Goal: Check status: Check status

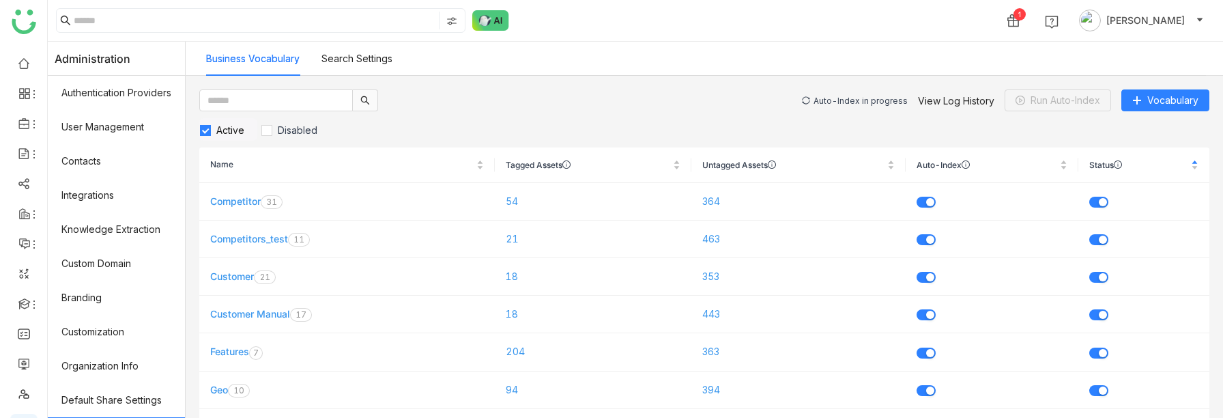
click at [874, 100] on div "Auto-Index in progress" at bounding box center [861, 101] width 94 height 10
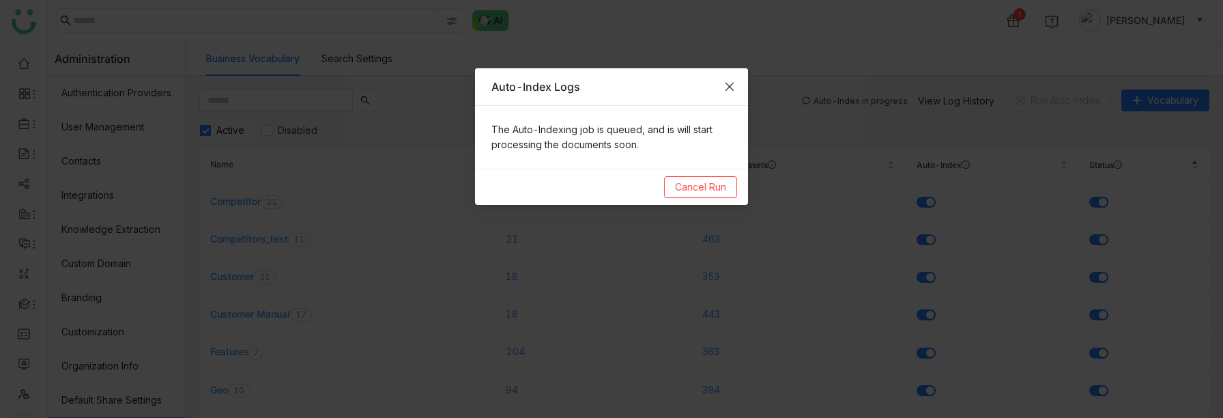
click at [731, 87] on icon "Close" at bounding box center [729, 86] width 11 height 11
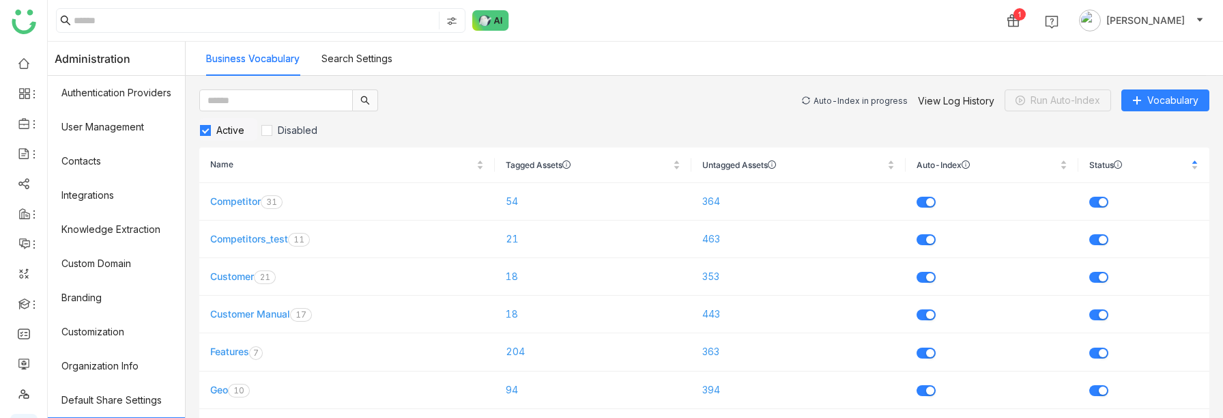
click at [845, 100] on div "Auto-Index in progress" at bounding box center [861, 101] width 94 height 10
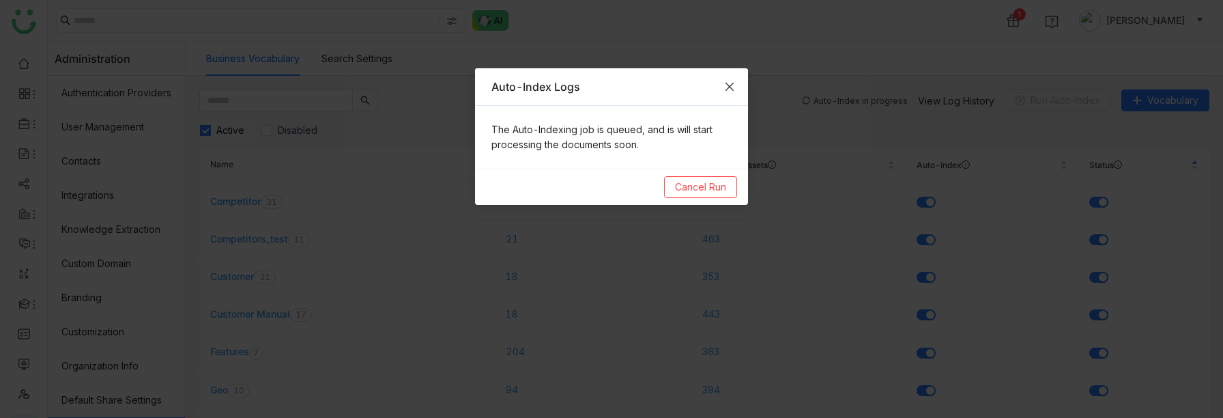
click at [733, 85] on icon "Close" at bounding box center [729, 86] width 11 height 11
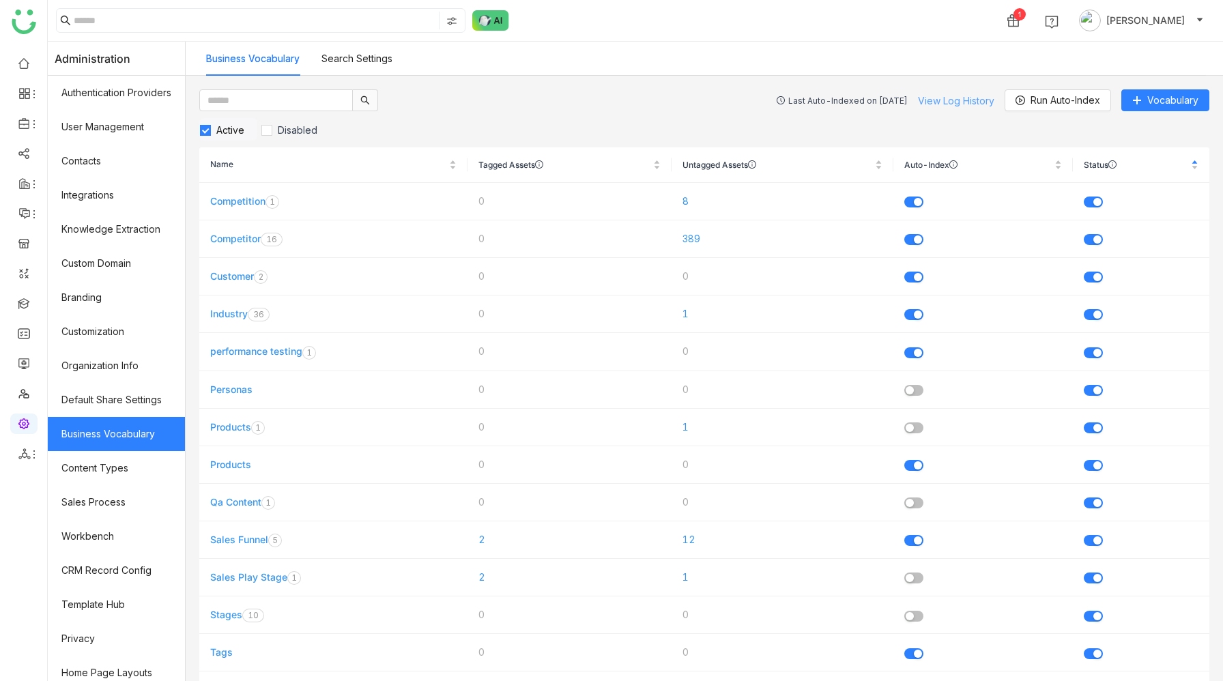
click at [950, 100] on link "View Log History" at bounding box center [956, 101] width 76 height 12
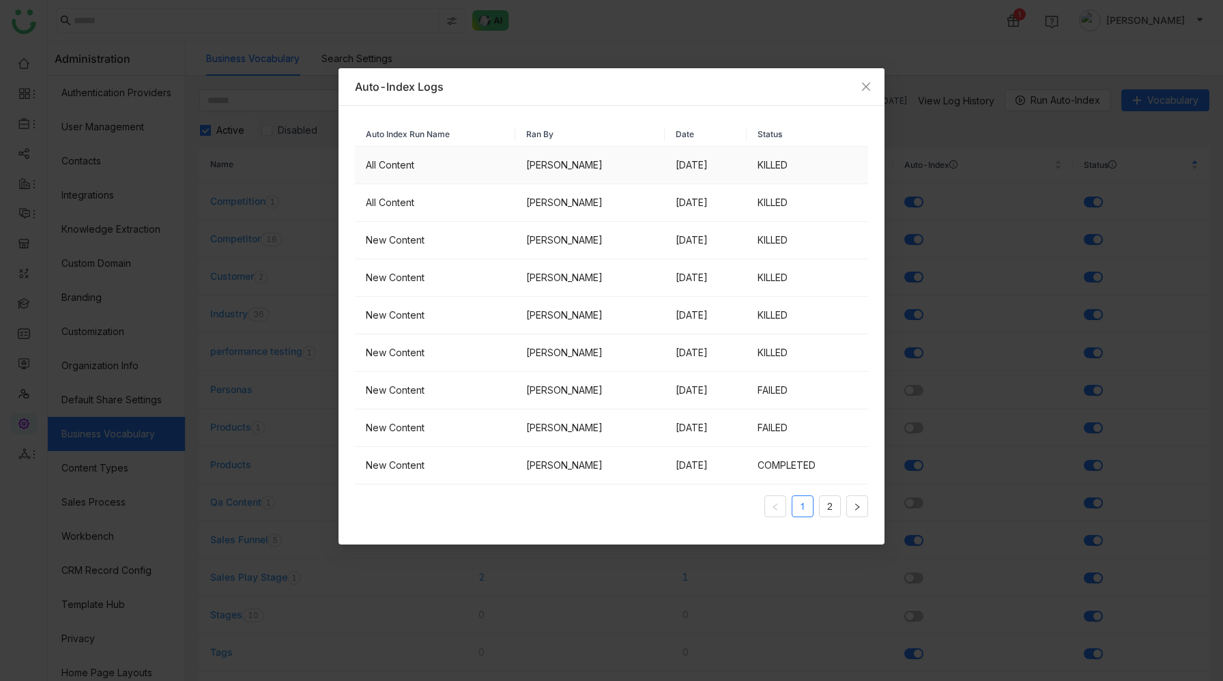
click at [788, 167] on td "KILLED" at bounding box center [807, 166] width 121 height 38
click at [792, 201] on td "KILLED" at bounding box center [807, 203] width 121 height 38
click at [820, 508] on link "2" at bounding box center [830, 506] width 20 height 20
click at [832, 506] on link "2" at bounding box center [830, 506] width 20 height 20
click at [799, 507] on link "1" at bounding box center [802, 506] width 20 height 20
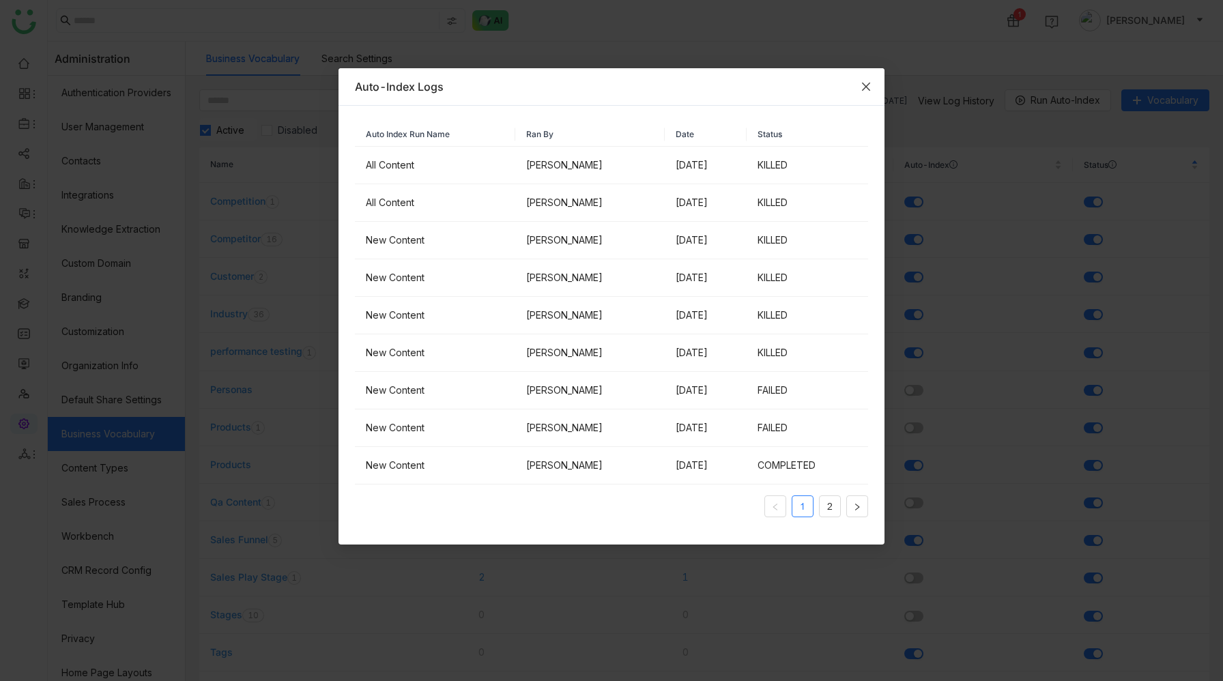
click at [864, 89] on icon "Close" at bounding box center [866, 86] width 11 height 11
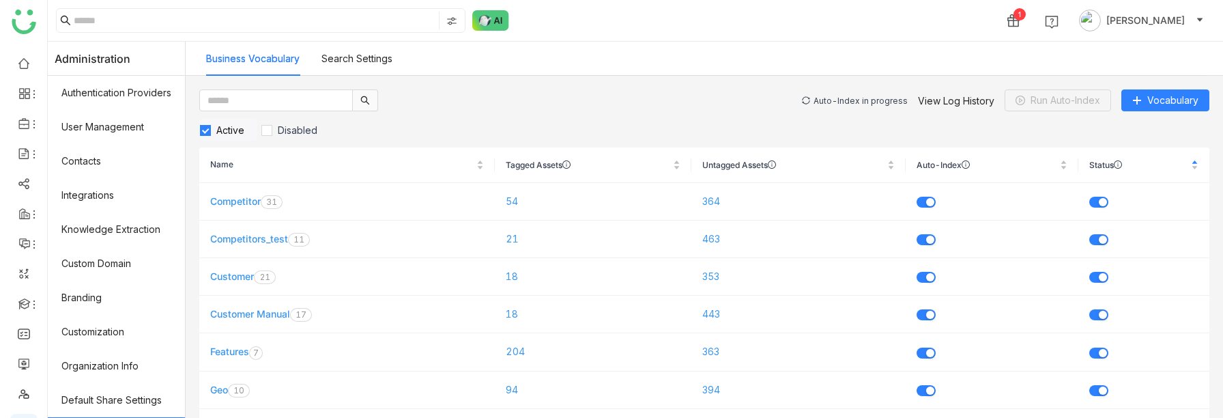
click at [865, 98] on div "Auto-Index in progress" at bounding box center [861, 101] width 94 height 10
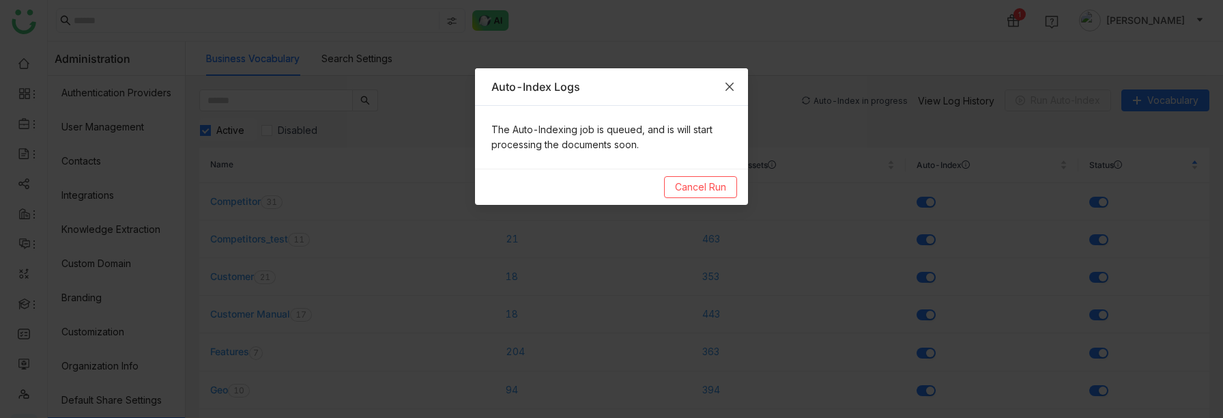
click at [730, 87] on icon "Close" at bounding box center [730, 87] width 8 height 8
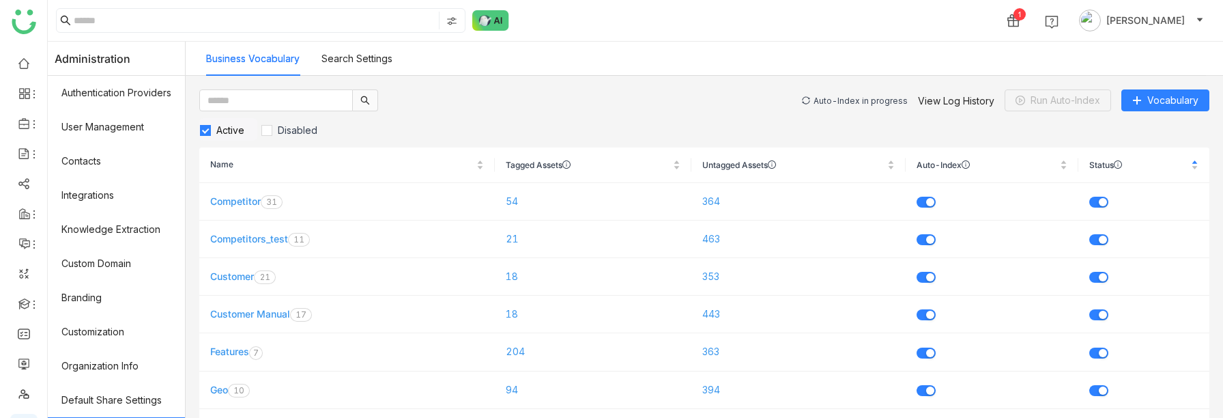
click at [841, 101] on div "Auto-Index in progress" at bounding box center [861, 101] width 94 height 10
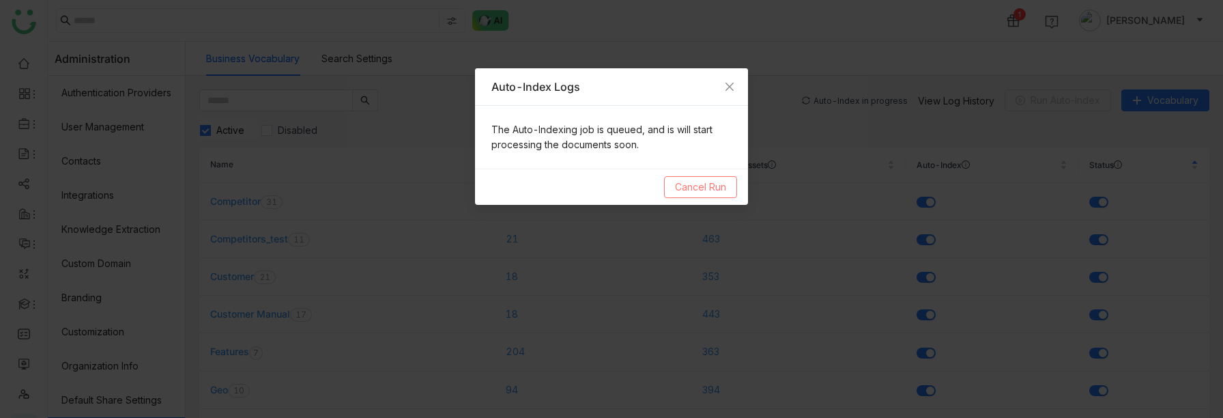
click at [709, 188] on span "Cancel Run" at bounding box center [700, 187] width 51 height 15
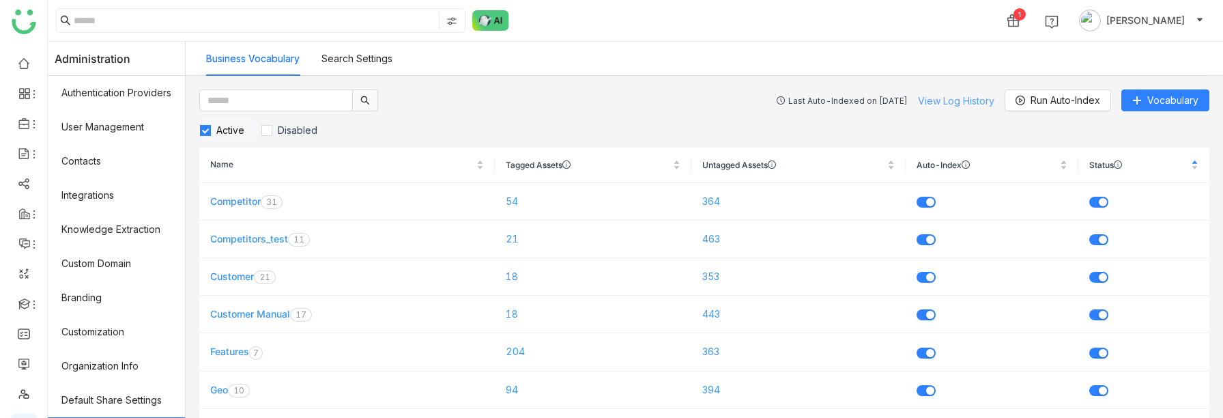
click at [932, 98] on link "View Log History" at bounding box center [956, 101] width 76 height 12
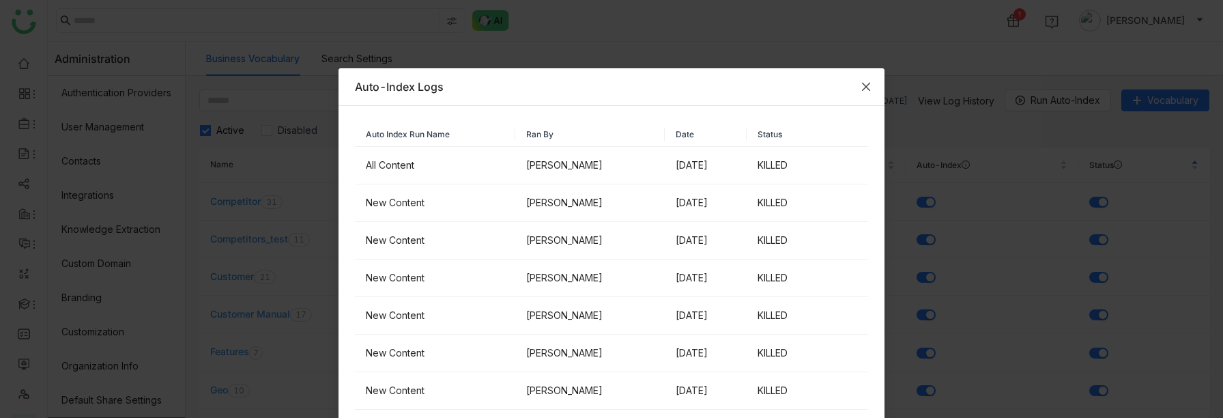
click at [867, 87] on icon "Close" at bounding box center [866, 87] width 8 height 8
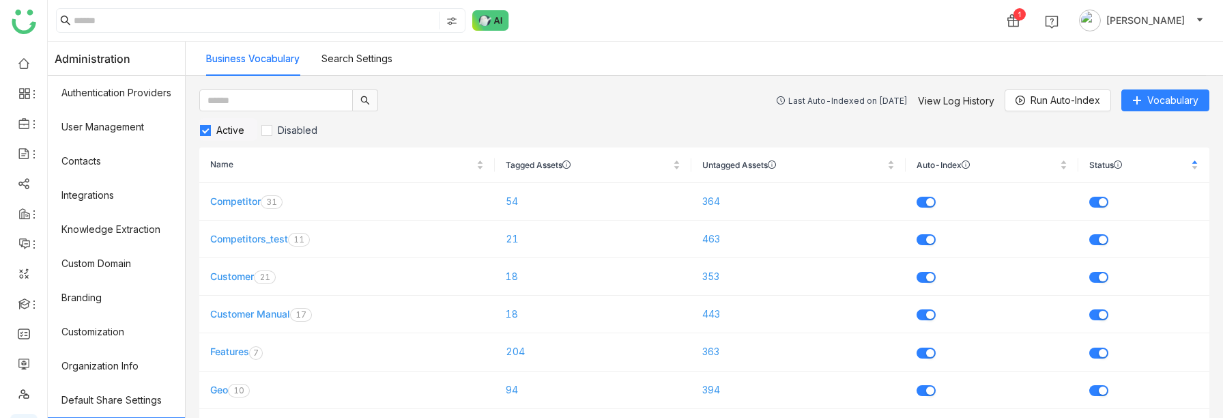
click at [872, 102] on div "Last Auto-Indexed on Aug 12, 2025" at bounding box center [847, 101] width 119 height 10
click at [865, 99] on div "Auto-Index in progress" at bounding box center [861, 101] width 94 height 10
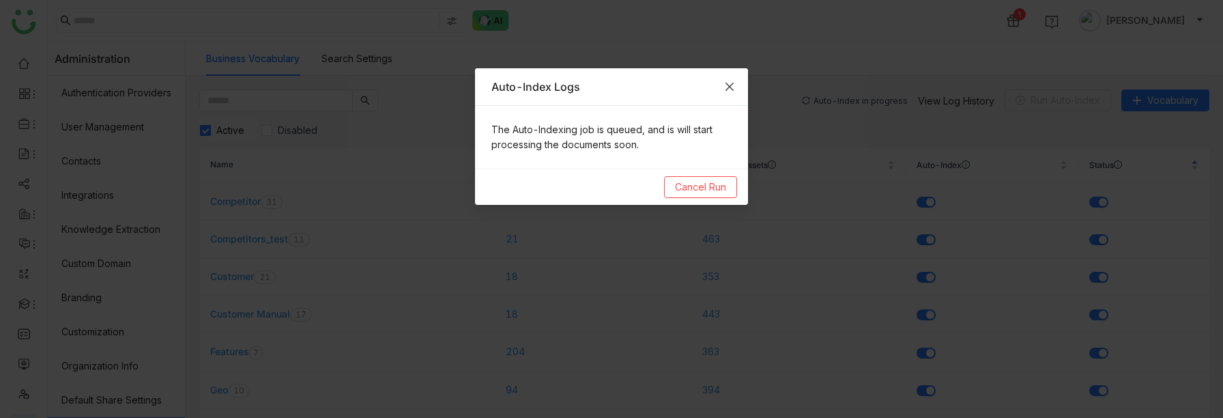
click at [732, 86] on icon "Close" at bounding box center [729, 86] width 11 height 11
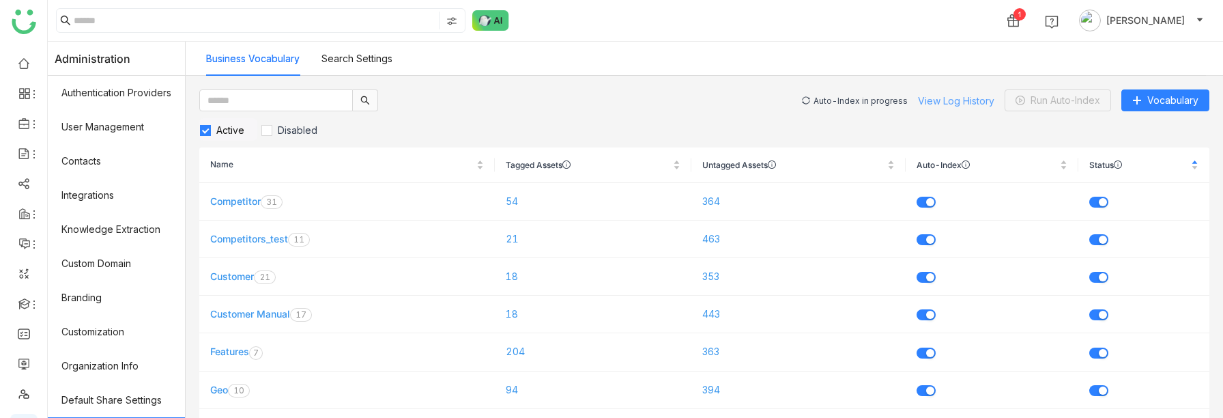
click at [945, 102] on link "View Log History" at bounding box center [956, 101] width 76 height 12
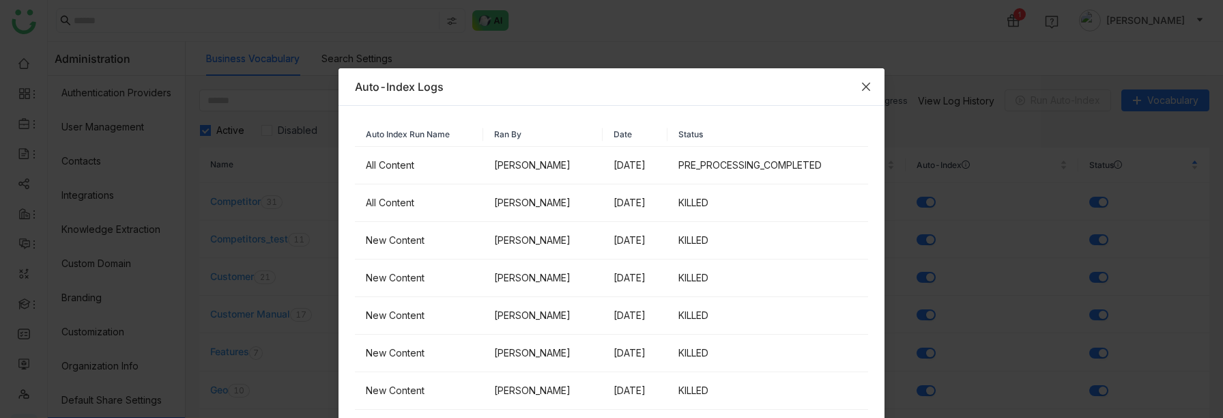
click at [867, 84] on icon "Close" at bounding box center [866, 87] width 8 height 8
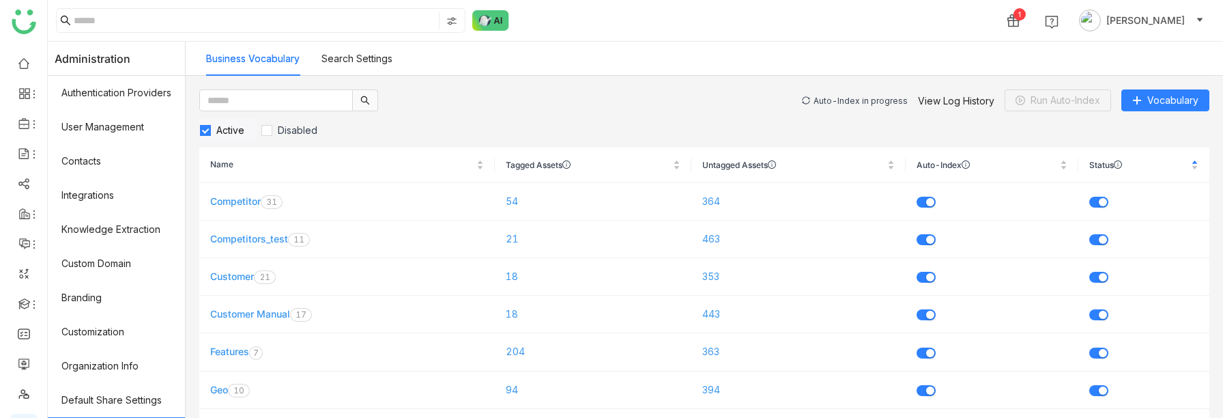
click at [869, 101] on div "Auto-Index in progress" at bounding box center [861, 101] width 94 height 10
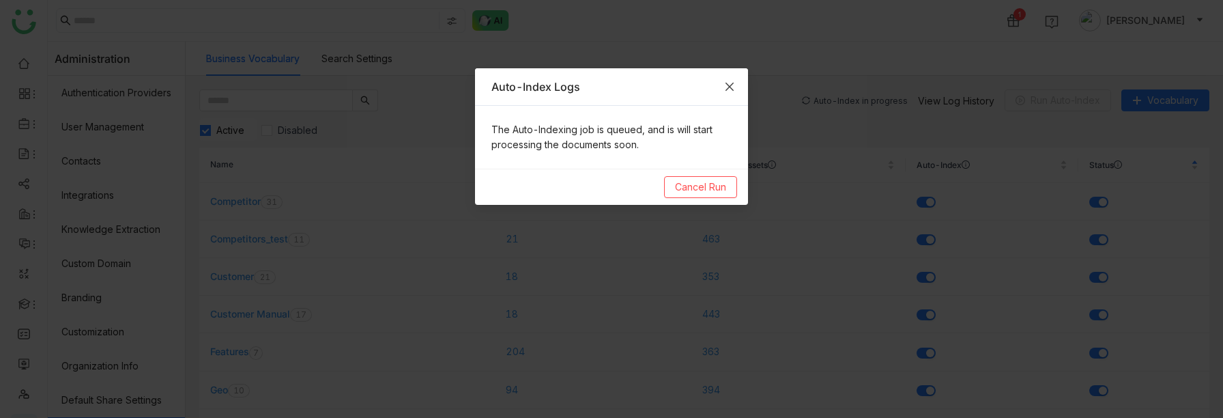
click at [730, 83] on icon "Close" at bounding box center [729, 86] width 11 height 11
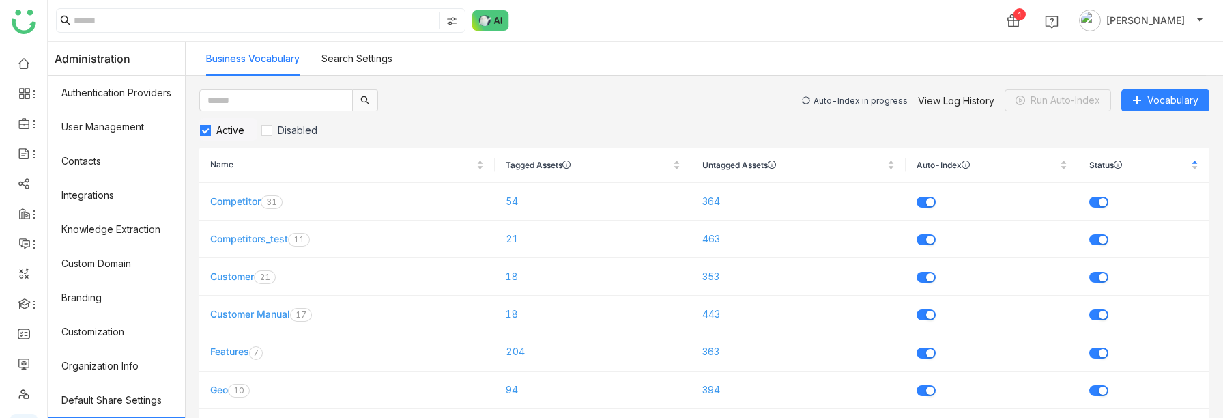
click at [865, 98] on div "Auto-Index in progress" at bounding box center [861, 101] width 94 height 10
